Goal: Check status

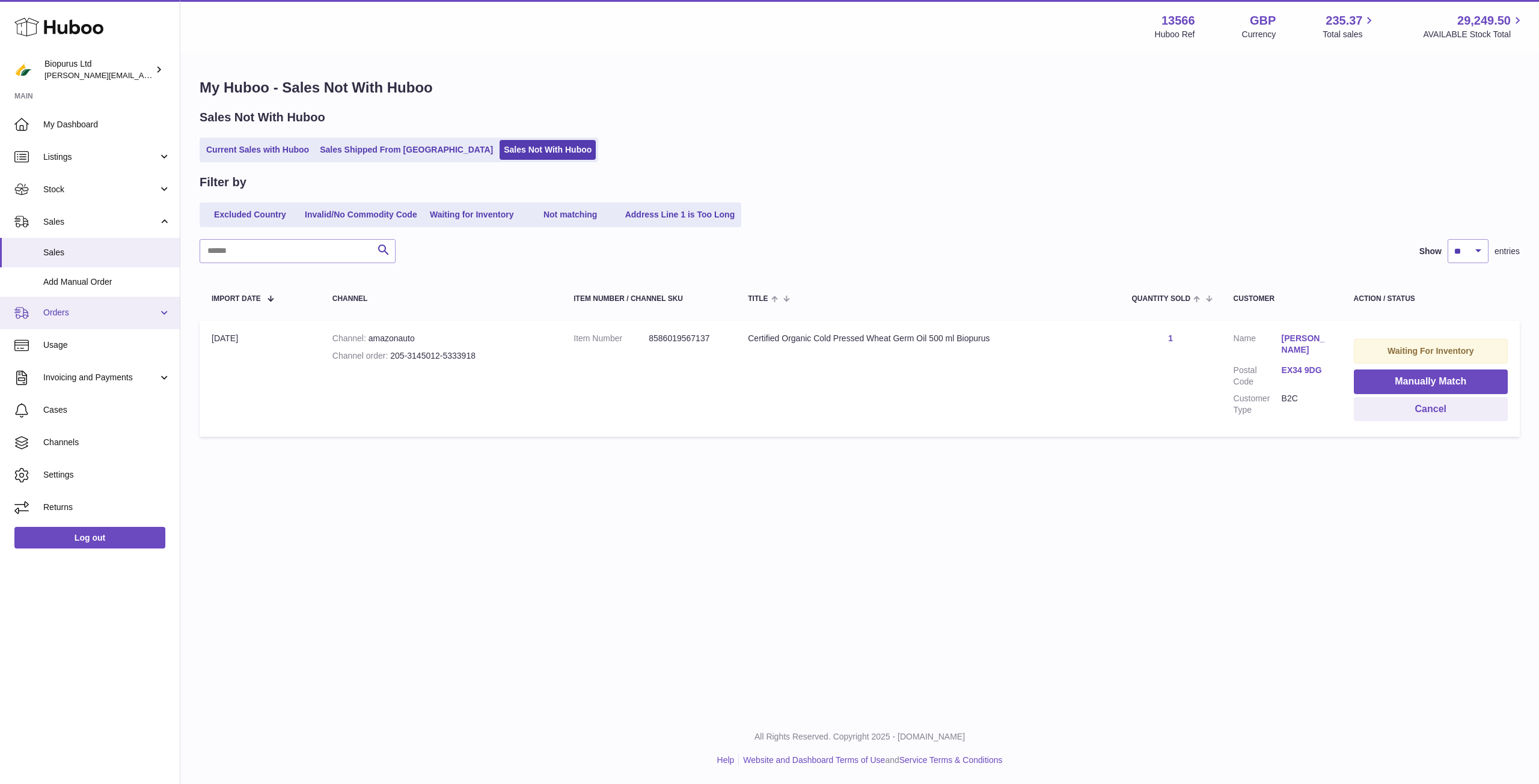
click at [91, 309] on span "Orders" at bounding box center [101, 312] width 115 height 11
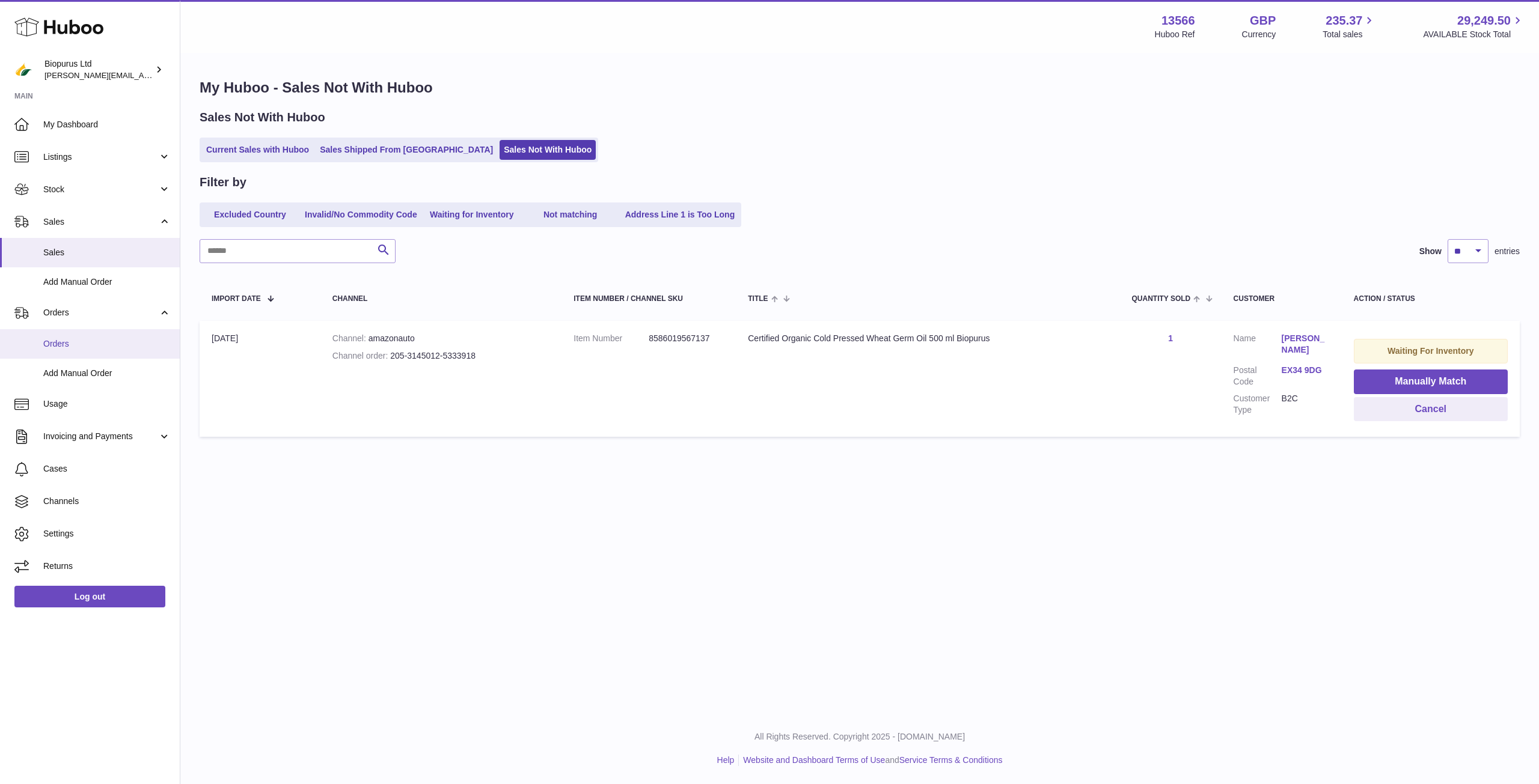
click at [101, 339] on span "Orders" at bounding box center [107, 344] width 127 height 11
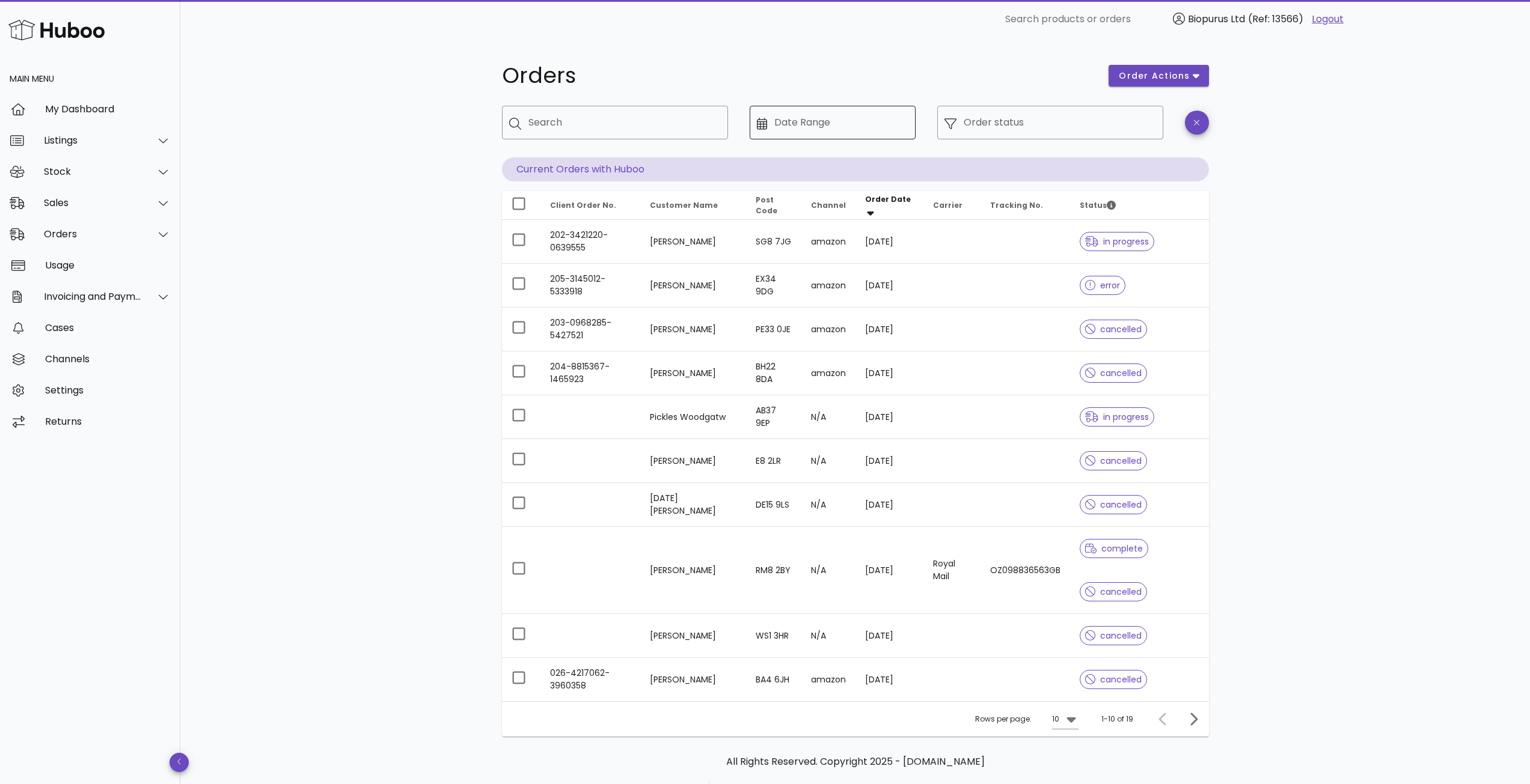
click at [845, 132] on input "Date Range" at bounding box center [842, 123] width 134 height 19
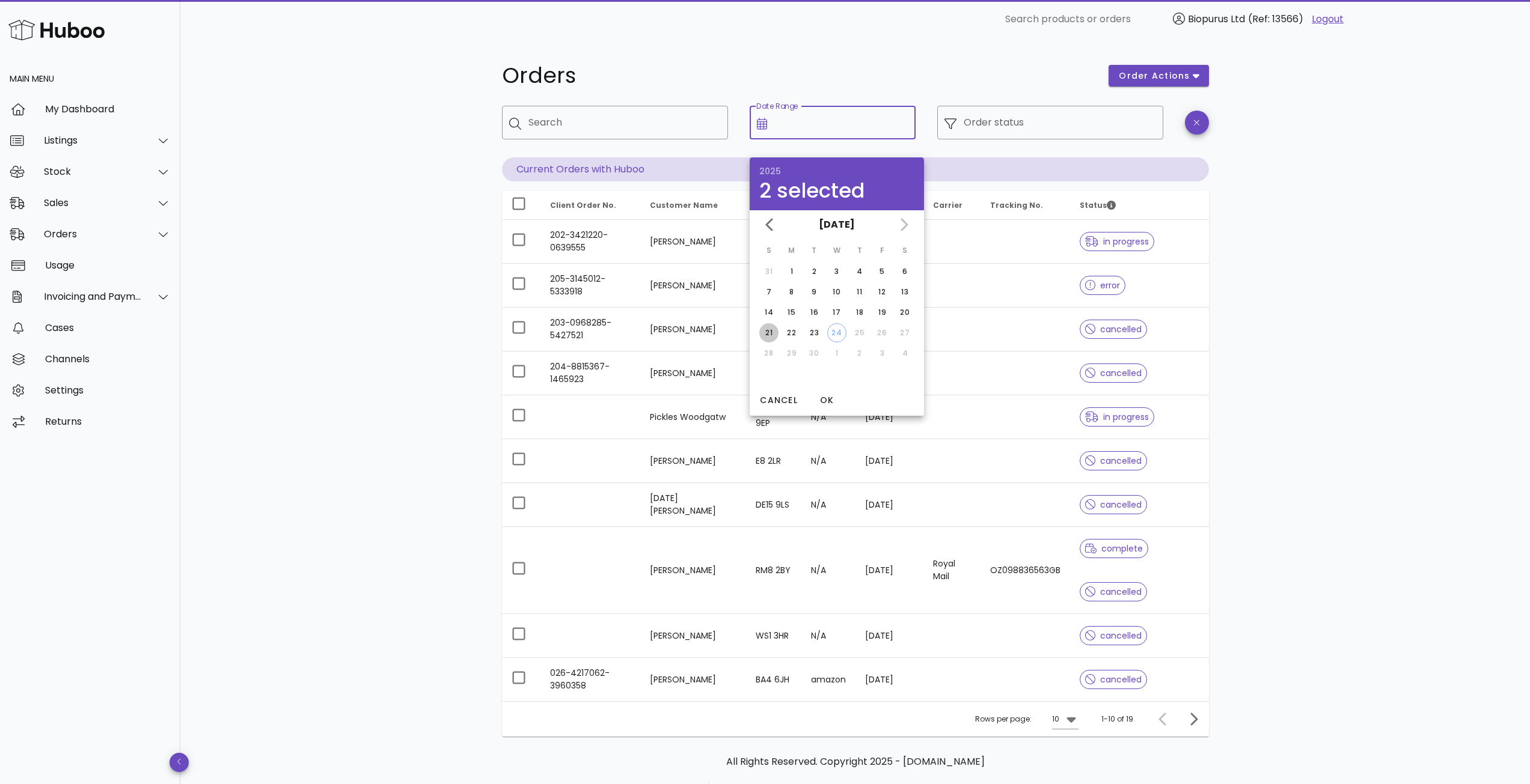
click at [772, 330] on div "21" at bounding box center [768, 333] width 19 height 10
click at [767, 331] on div "21" at bounding box center [768, 333] width 19 height 10
type input "**********"
click at [1246, 283] on div "**********" at bounding box center [855, 436] width 1349 height 795
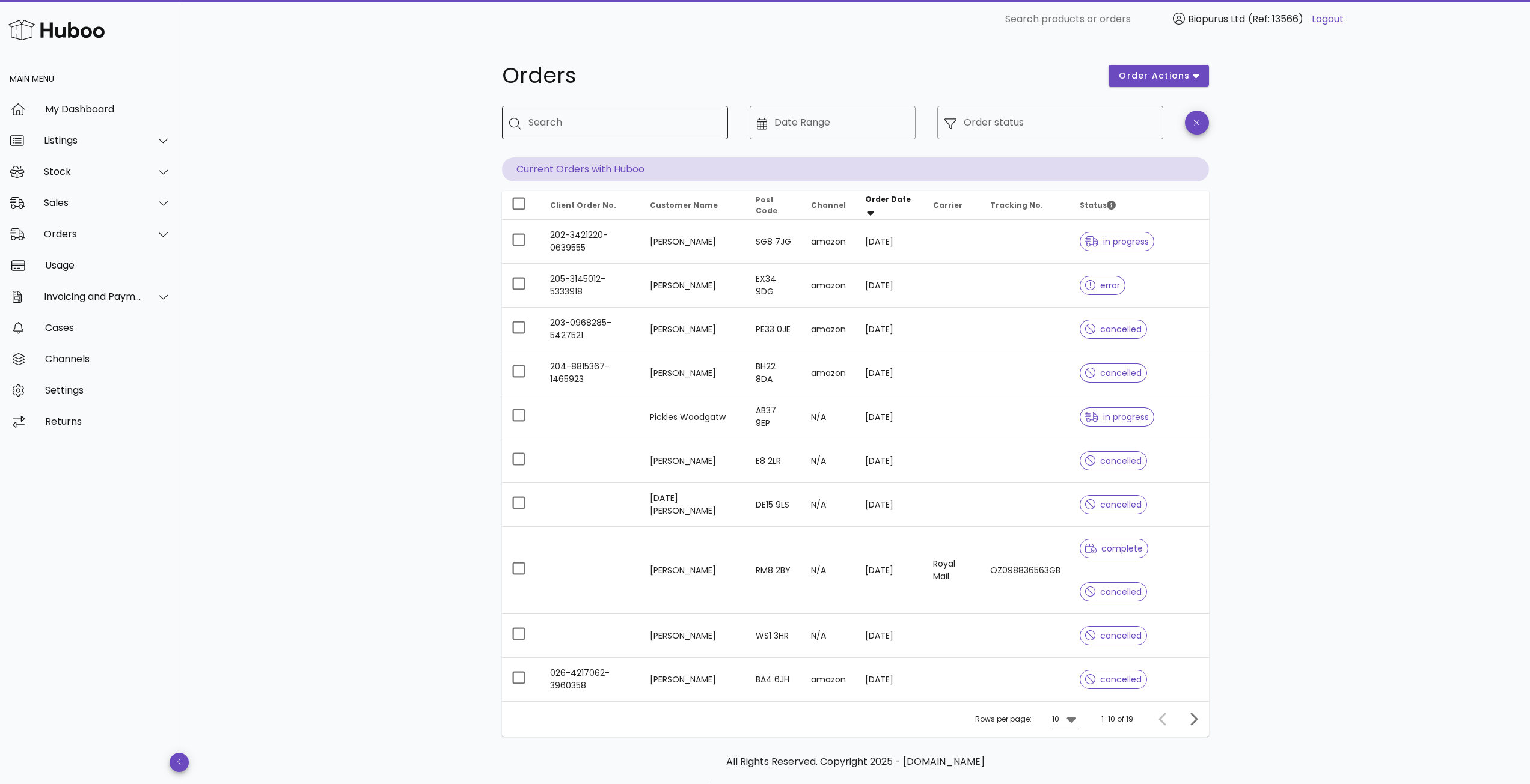
click at [560, 119] on input "Search" at bounding box center [624, 123] width 190 height 19
click at [644, 133] on div "Search" at bounding box center [624, 122] width 190 height 34
drag, startPoint x: 354, startPoint y: 93, endPoint x: 523, endPoint y: 117, distance: 170.7
click at [357, 93] on div "Orders order actions ​ Search ​ Date Range ​ Order status Current Orders with H…" at bounding box center [855, 436] width 1349 height 795
click at [550, 121] on input "Search" at bounding box center [624, 123] width 190 height 19
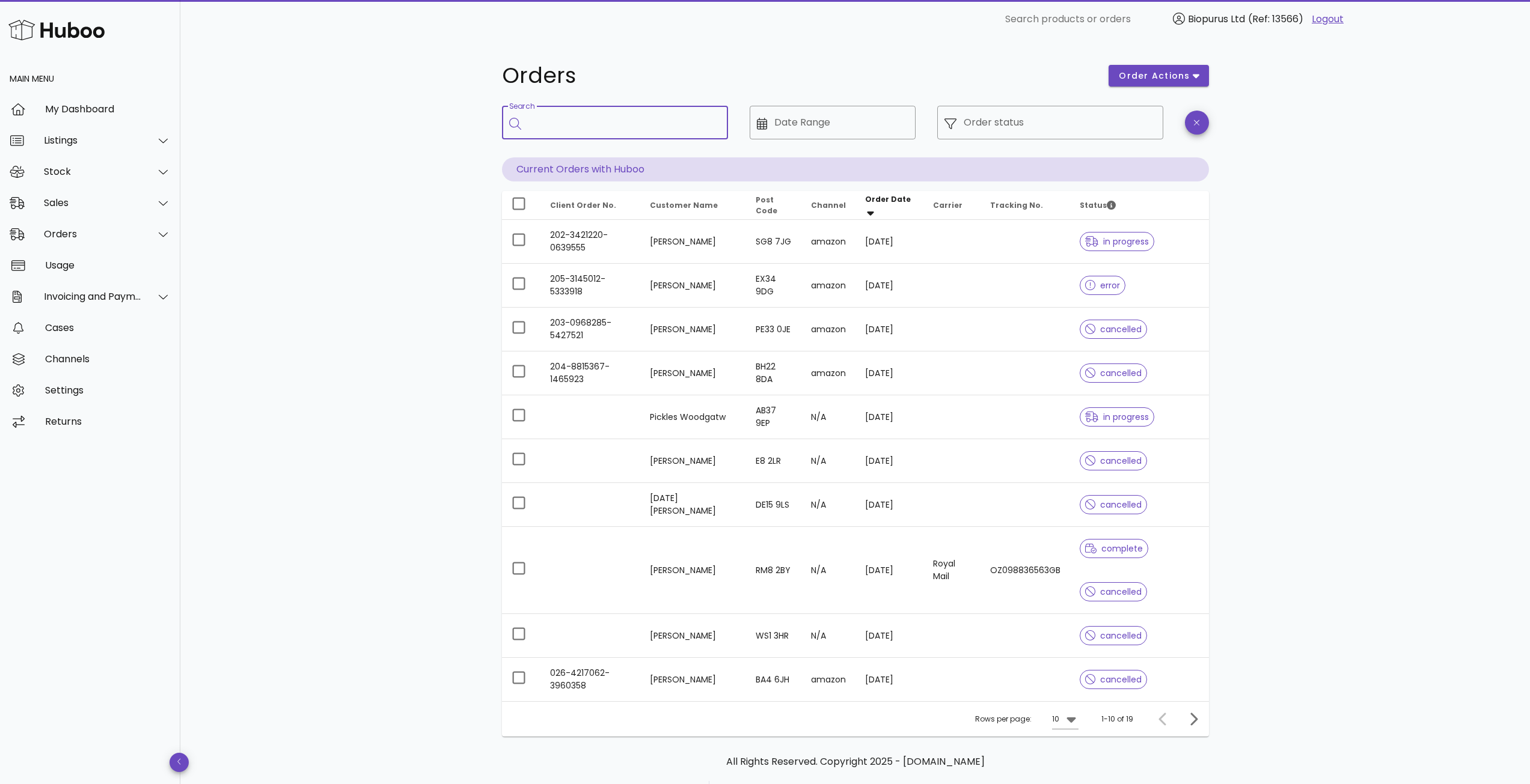
paste input "********"
type input "********"
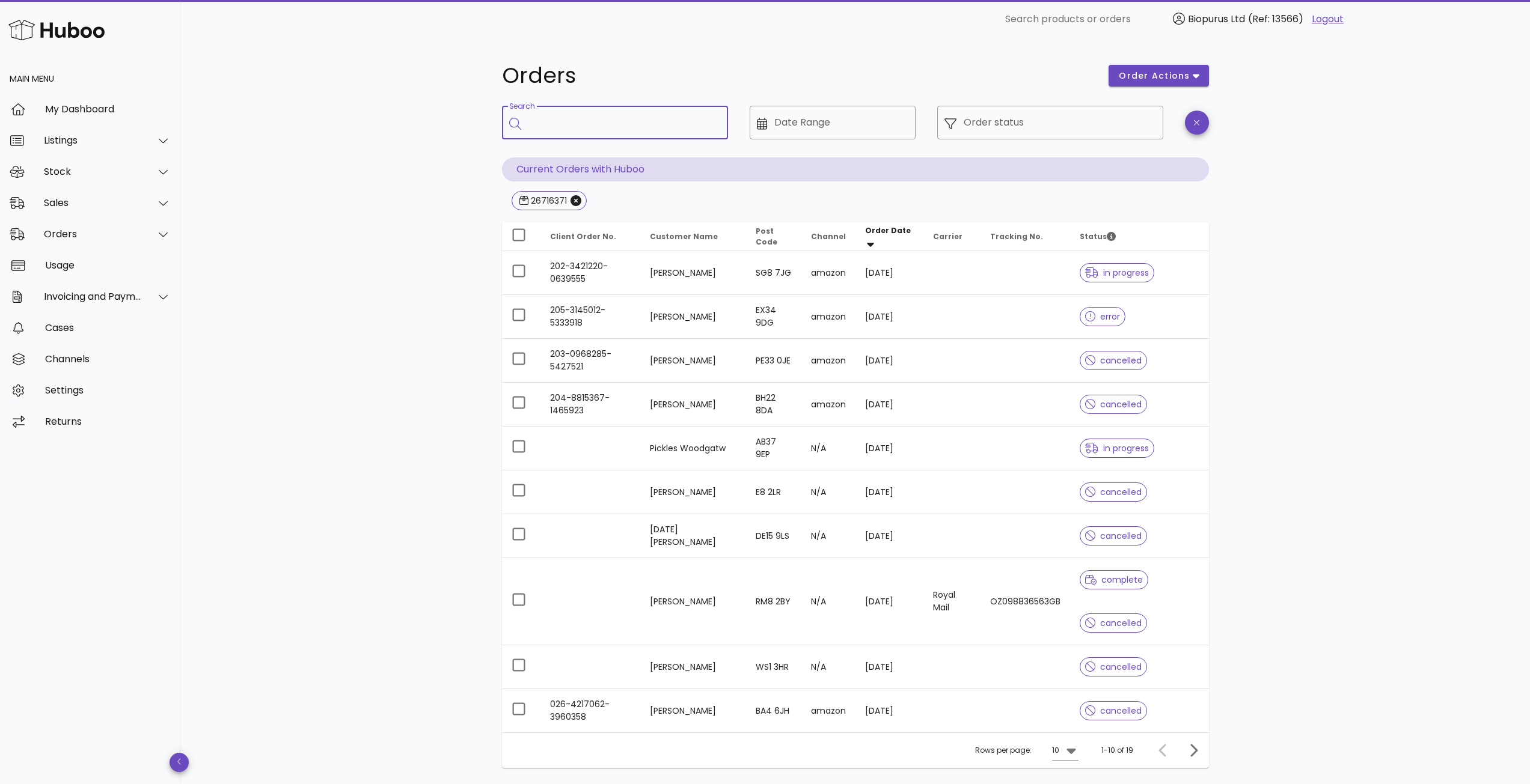
click at [597, 126] on input "Search" at bounding box center [624, 123] width 190 height 19
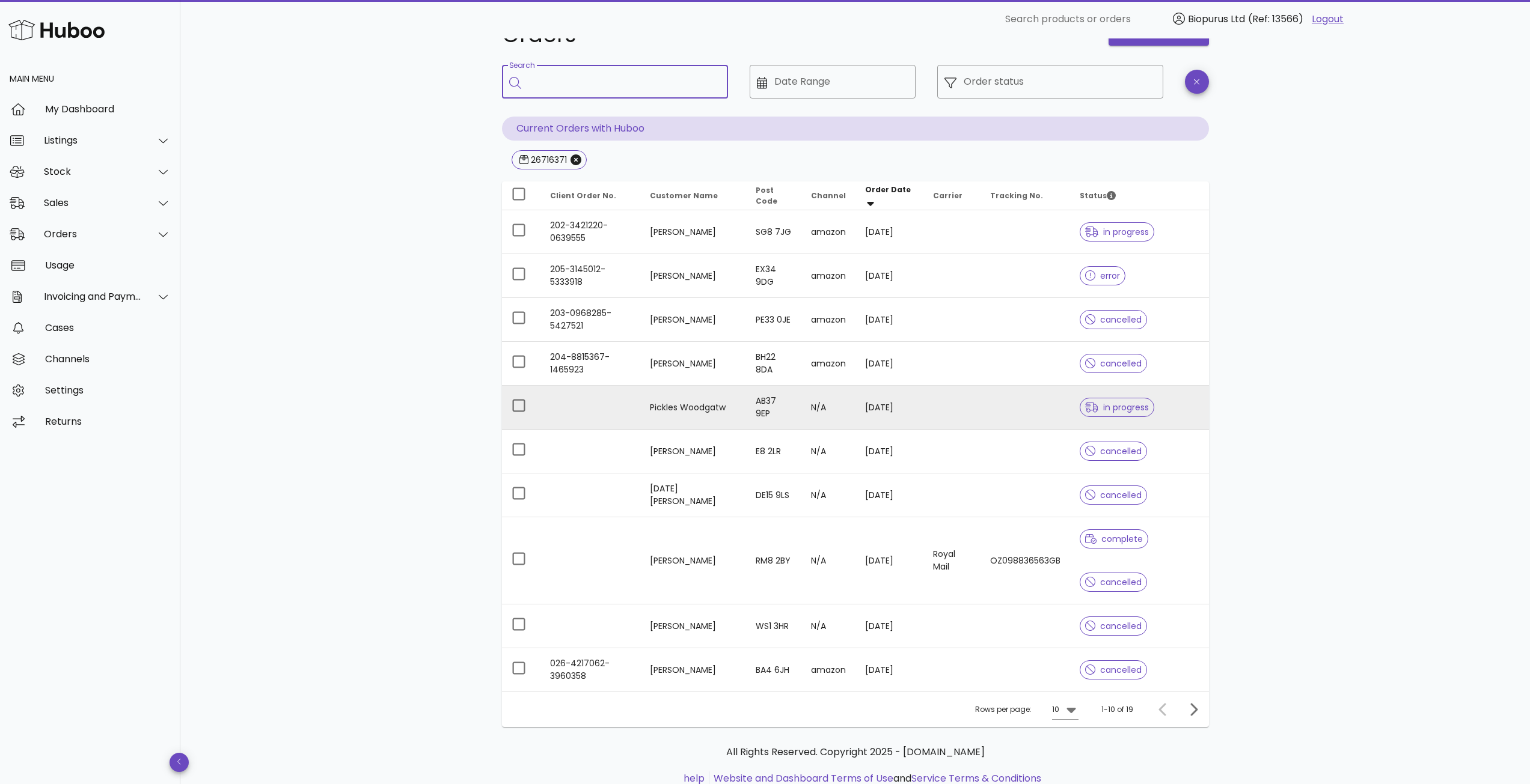
scroll to position [81, 0]
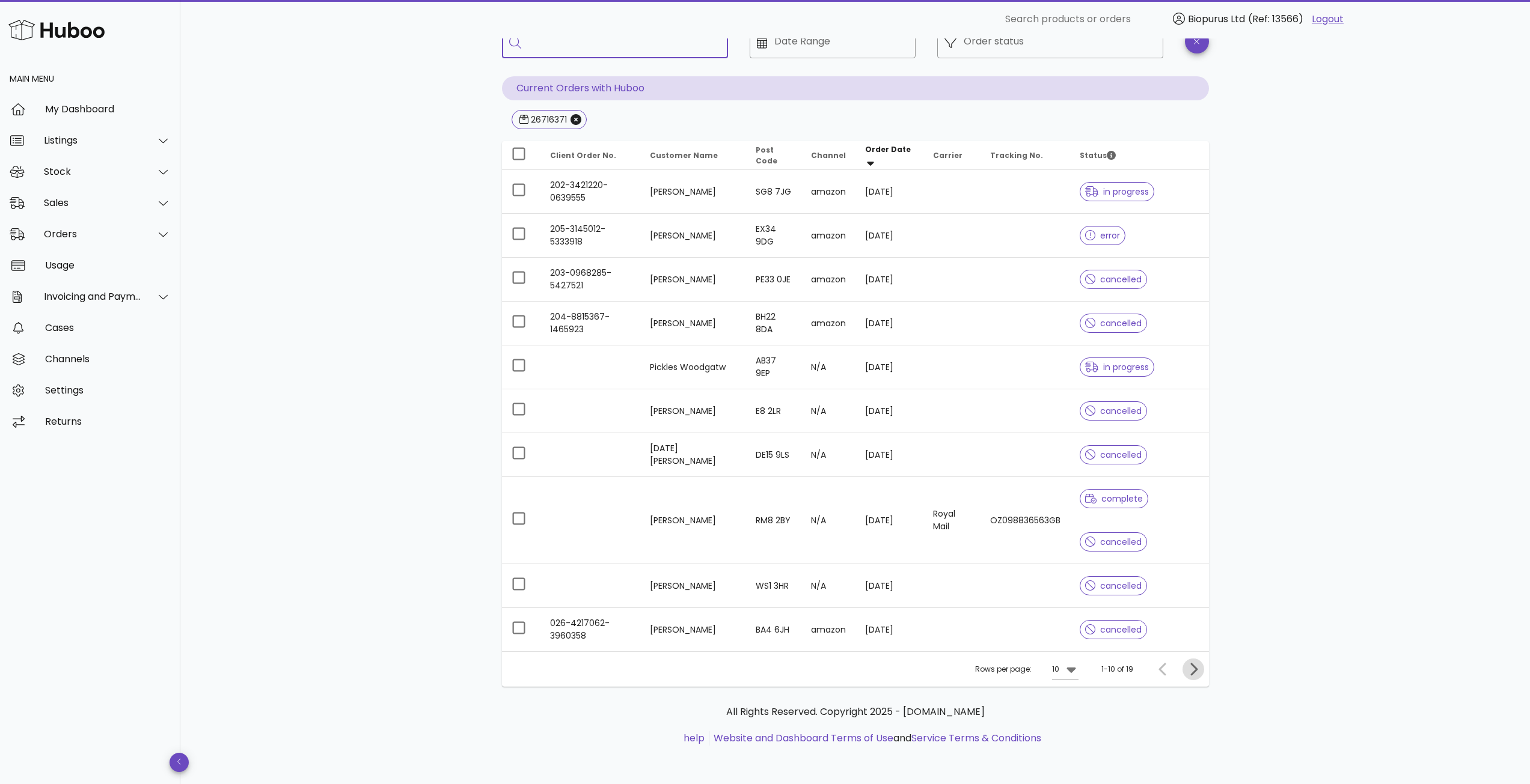
click at [1198, 672] on icon "Next page" at bounding box center [1193, 669] width 15 height 15
click at [1165, 666] on icon "Previous page" at bounding box center [1163, 669] width 15 height 15
click at [1196, 670] on icon "Next page" at bounding box center [1193, 669] width 7 height 12
click at [1196, 670] on div at bounding box center [1192, 669] width 26 height 22
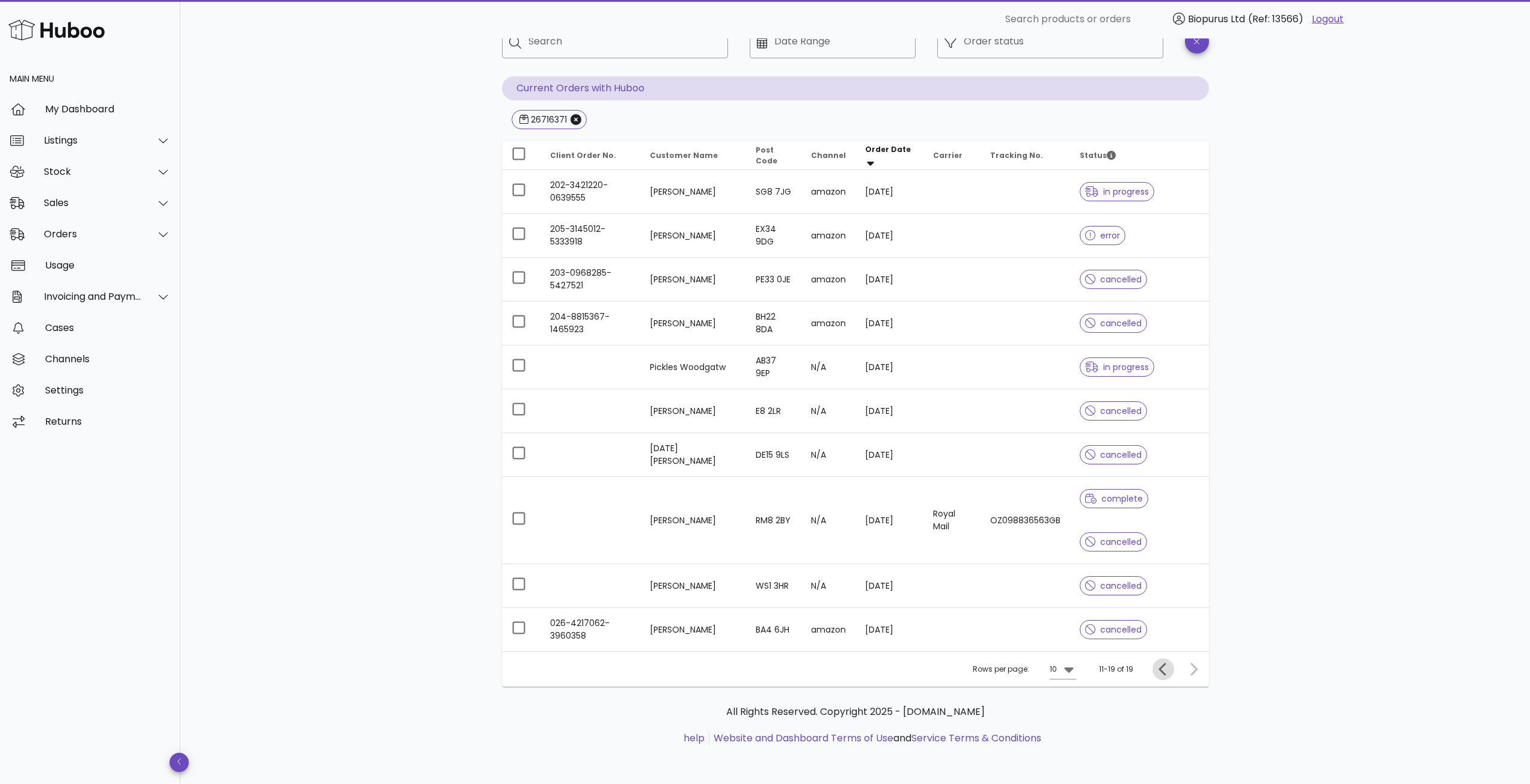
click at [1158, 670] on icon "Previous page" at bounding box center [1163, 669] width 15 height 15
click at [1158, 666] on div at bounding box center [1165, 669] width 26 height 22
